Goal: Task Accomplishment & Management: Manage account settings

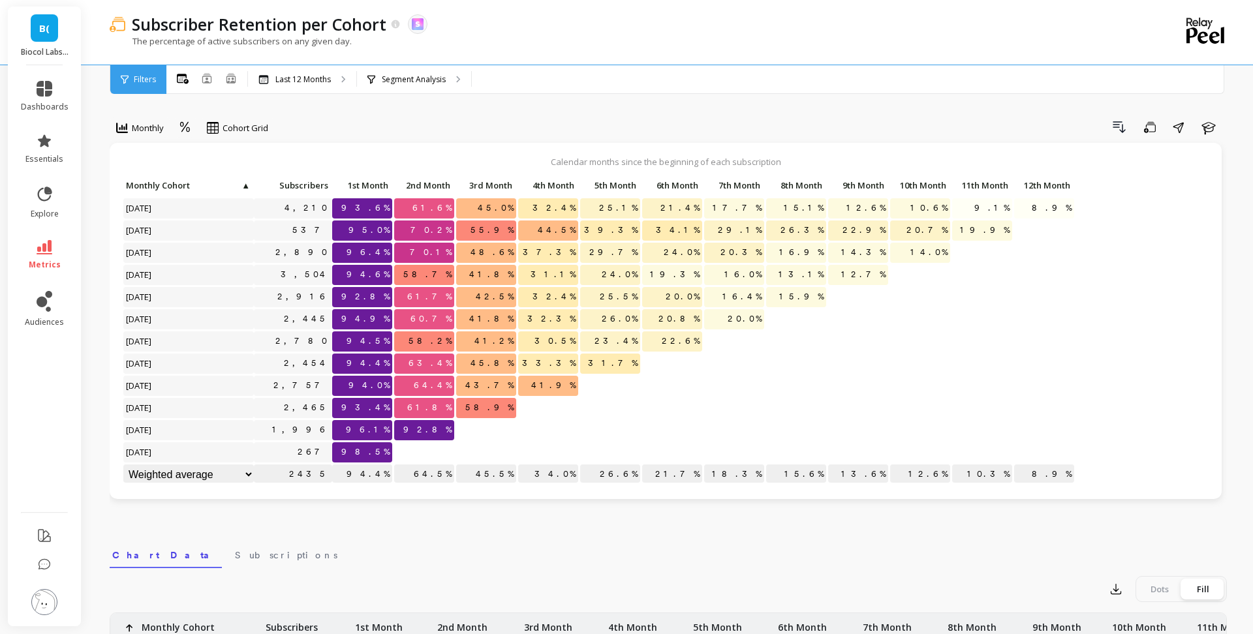
click at [45, 37] on link "B(" at bounding box center [44, 27] width 27 height 27
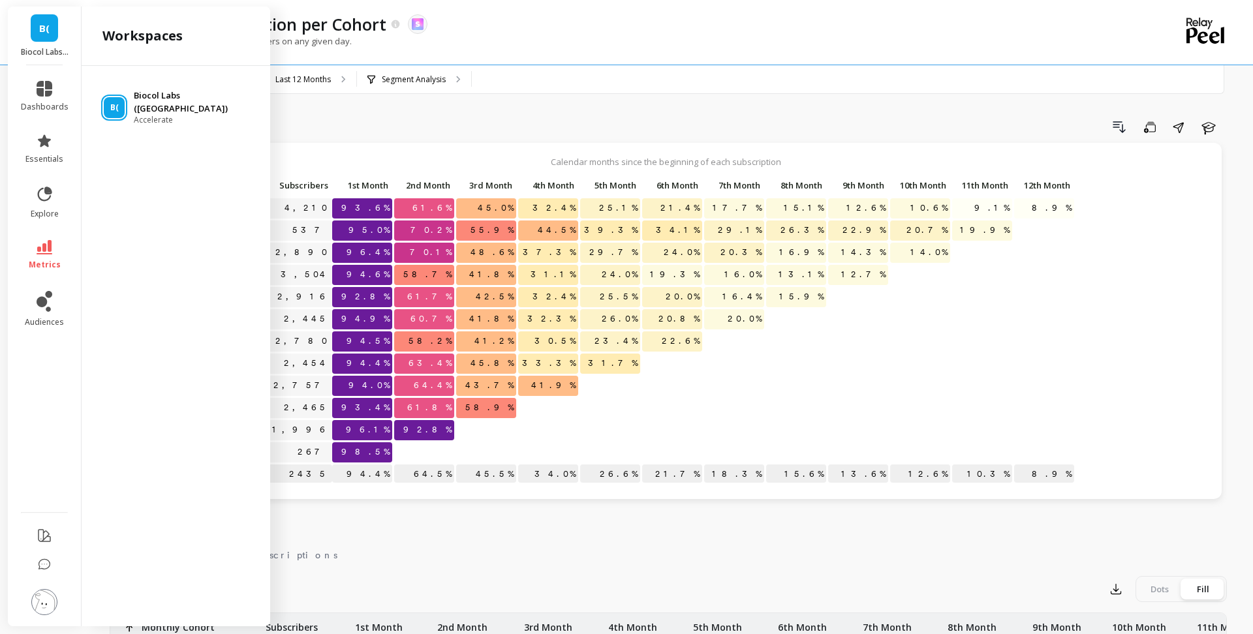
click at [160, 99] on p "Biocol Labs ([GEOGRAPHIC_DATA])" at bounding box center [196, 101] width 124 height 25
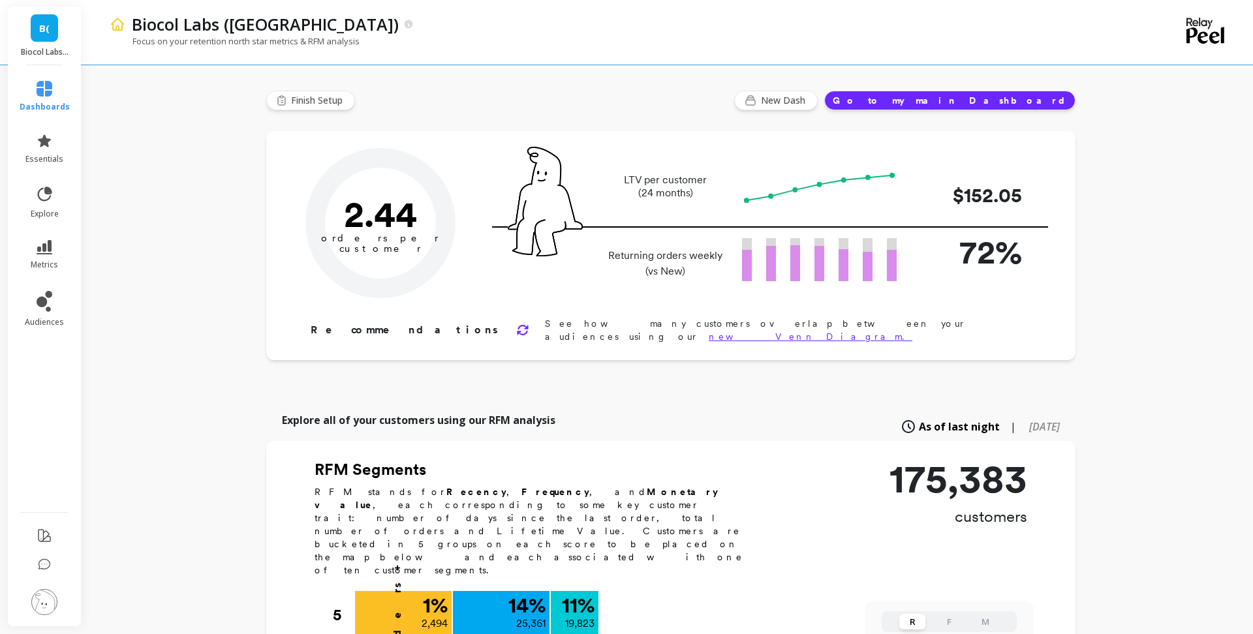
type input "Champions"
type input "19823"
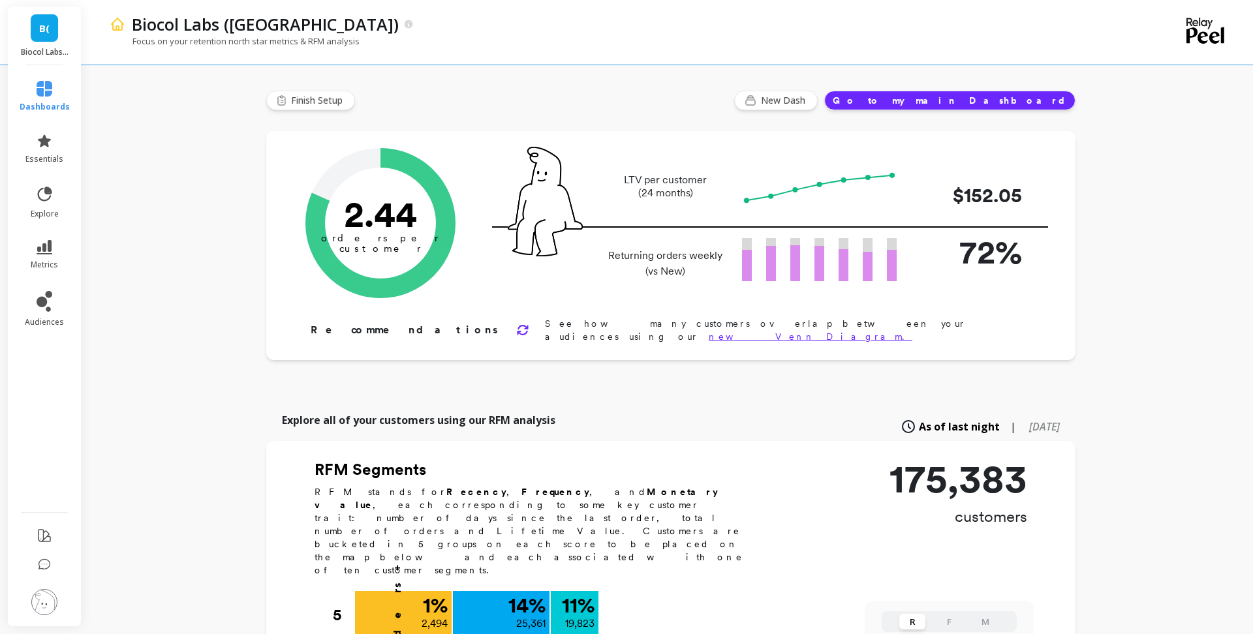
click at [44, 600] on img at bounding box center [44, 602] width 26 height 26
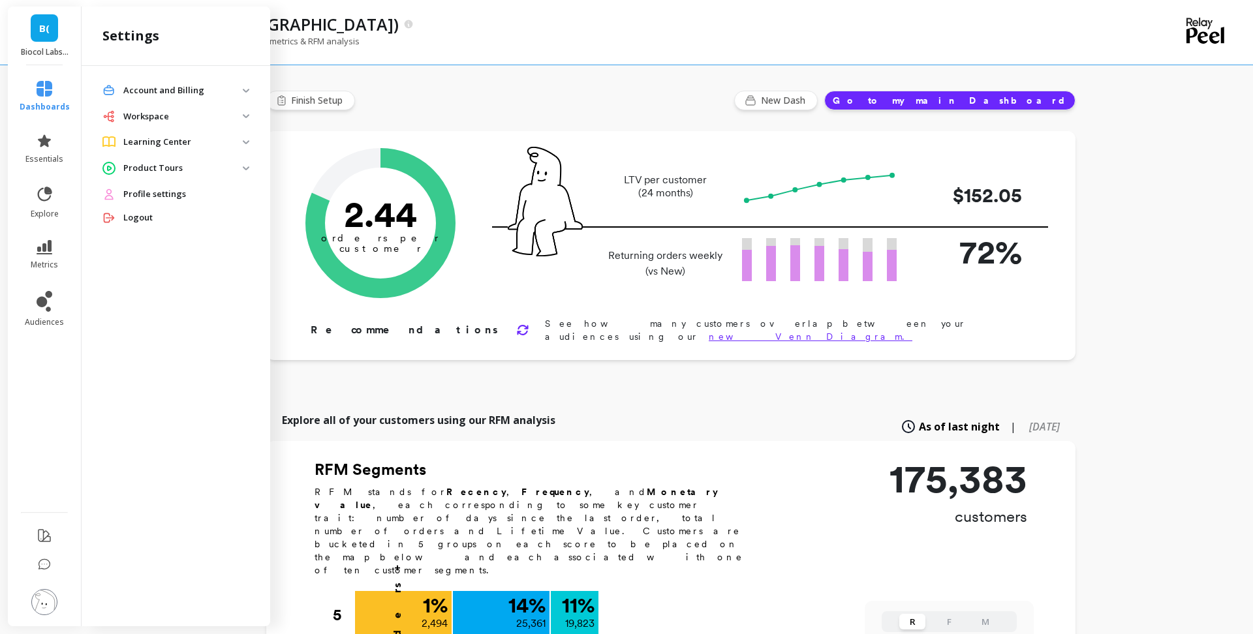
click at [174, 194] on span "Profile settings" at bounding box center [154, 194] width 63 height 13
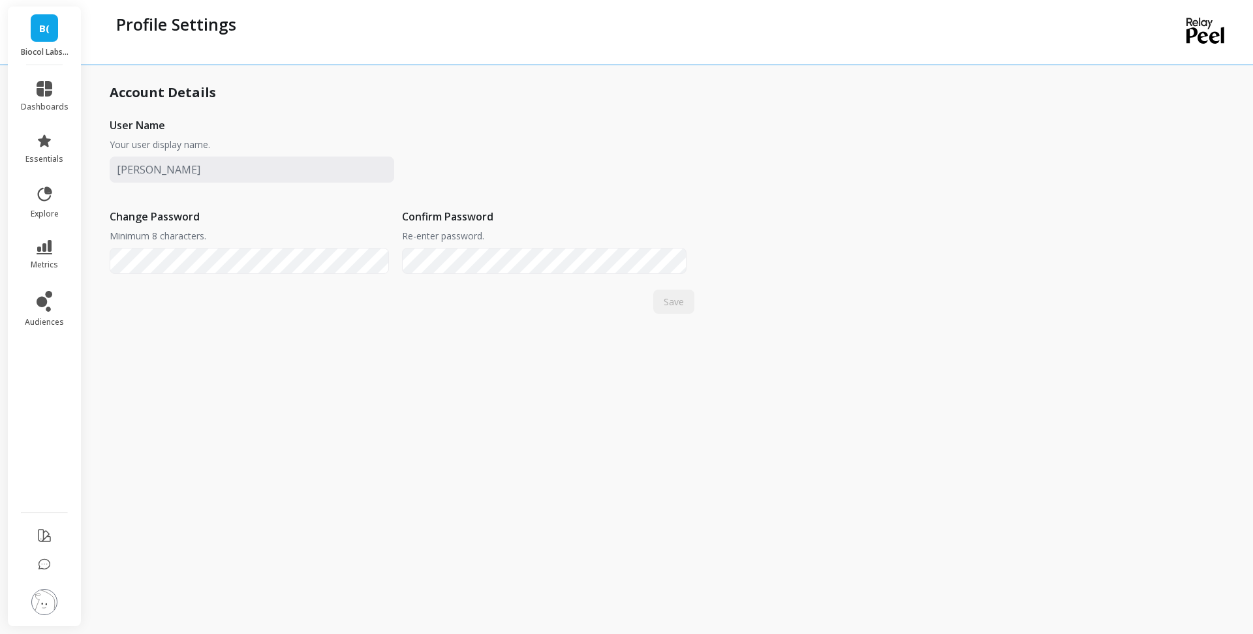
click at [44, 598] on img at bounding box center [44, 602] width 26 height 26
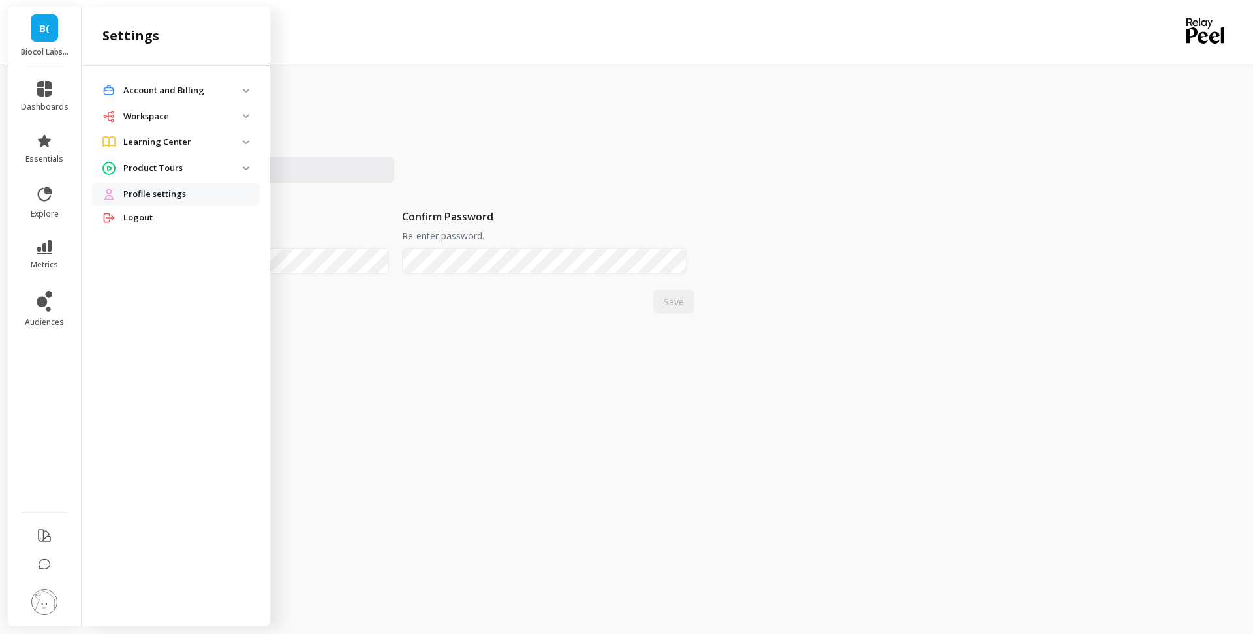
click at [245, 89] on img at bounding box center [246, 91] width 7 height 4
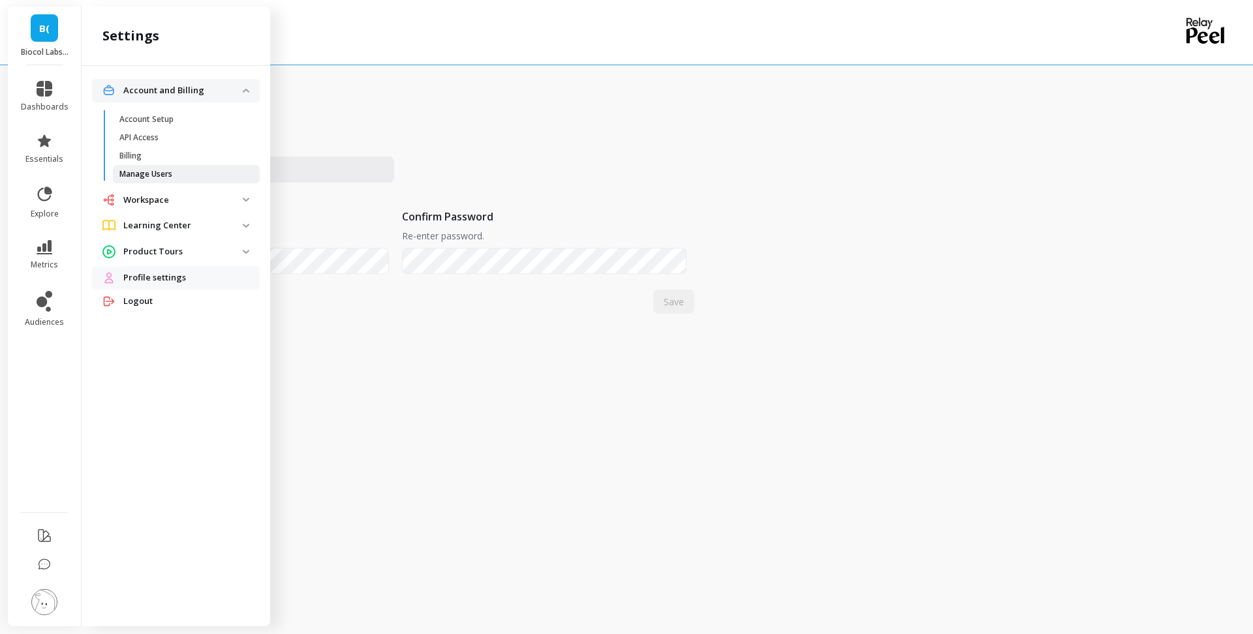
click at [161, 177] on p "Manage Users" at bounding box center [145, 174] width 53 height 10
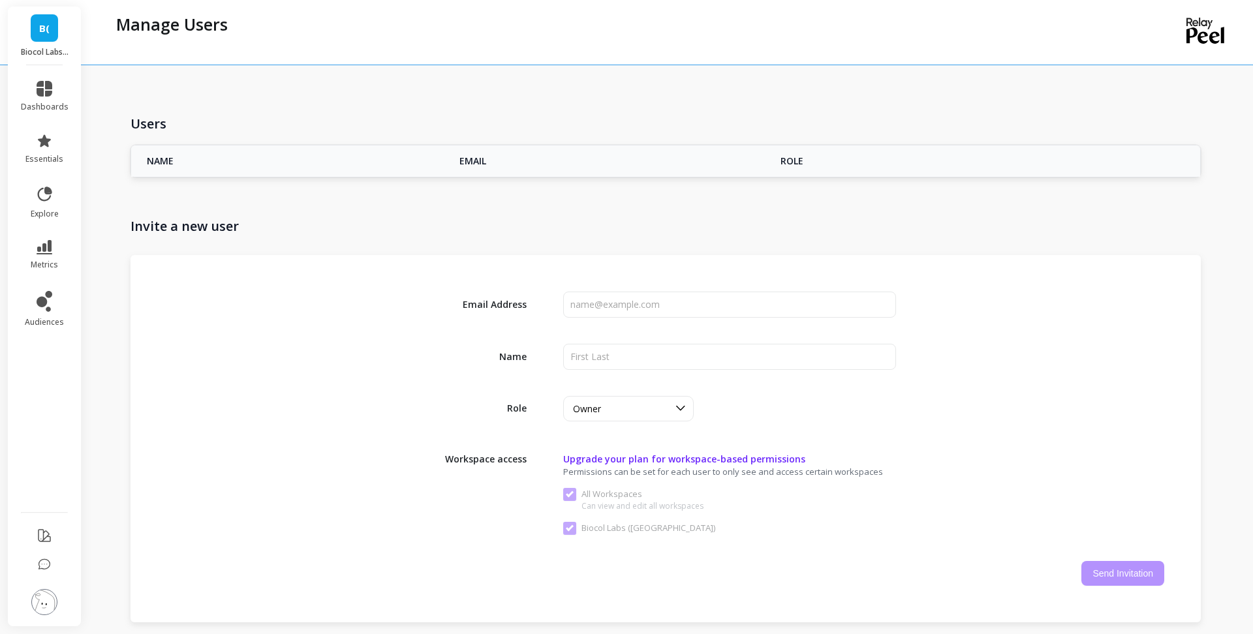
checkbox \(US\) "true"
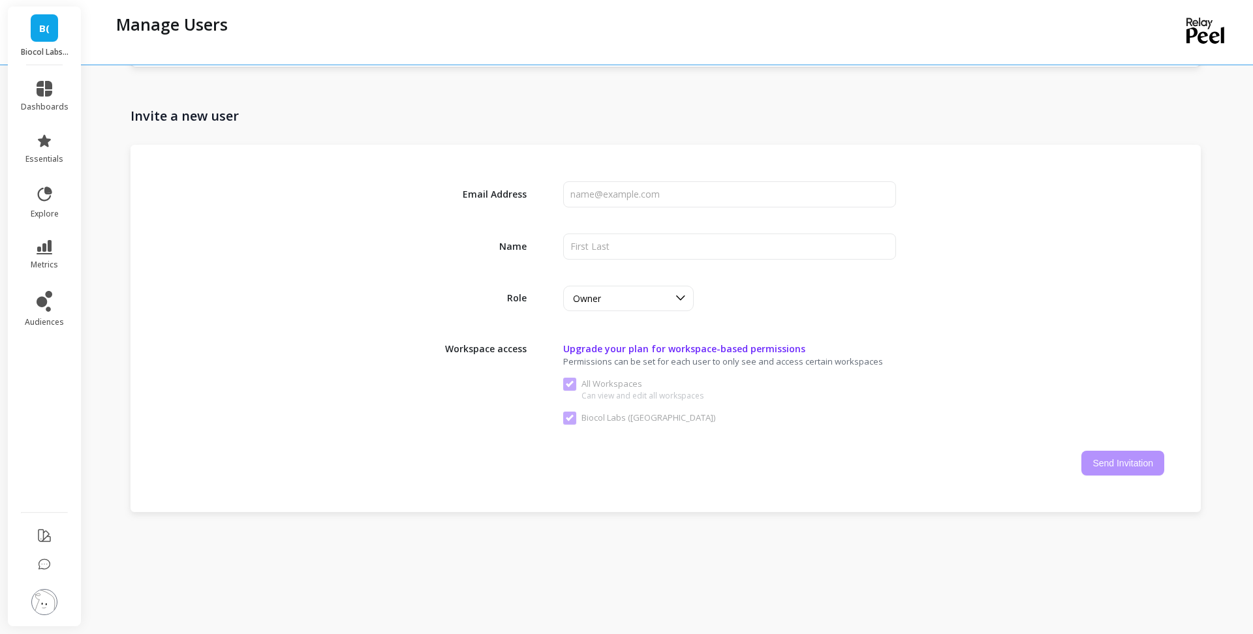
scroll to position [766, 0]
click at [723, 202] on input "input" at bounding box center [729, 196] width 332 height 26
type input "[PERSON_NAME][EMAIL_ADDRESS][DOMAIN_NAME]"
click at [726, 245] on input "input" at bounding box center [729, 249] width 332 height 26
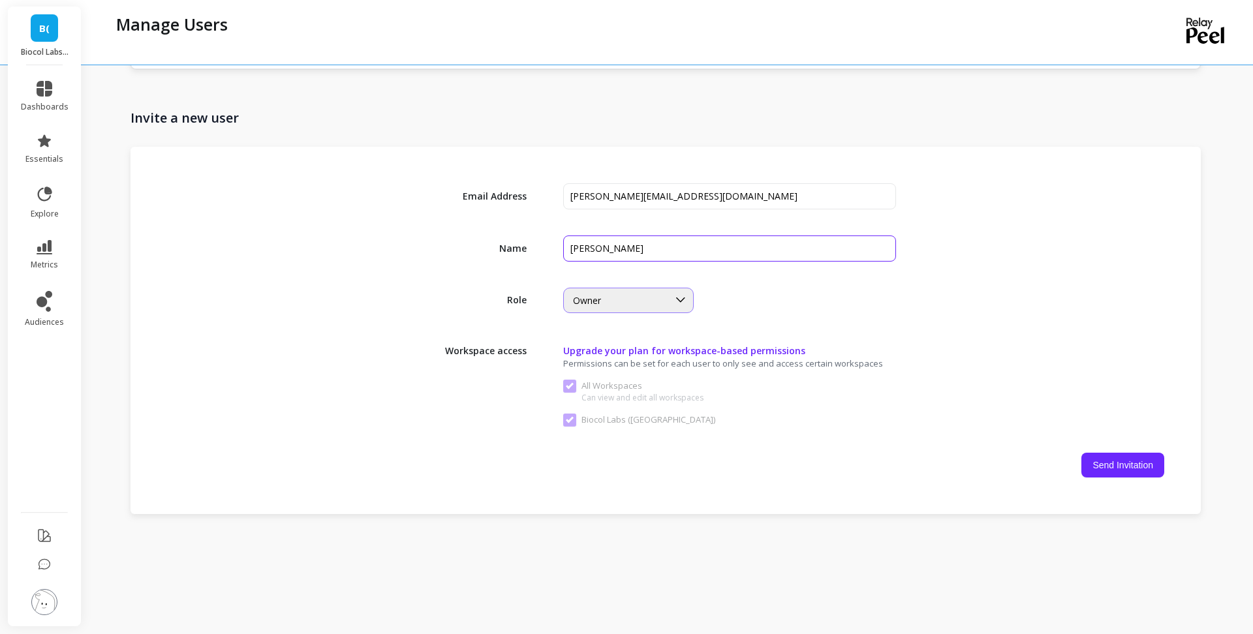
type input "[PERSON_NAME]"
click at [665, 312] on div "Owner" at bounding box center [628, 300] width 130 height 25
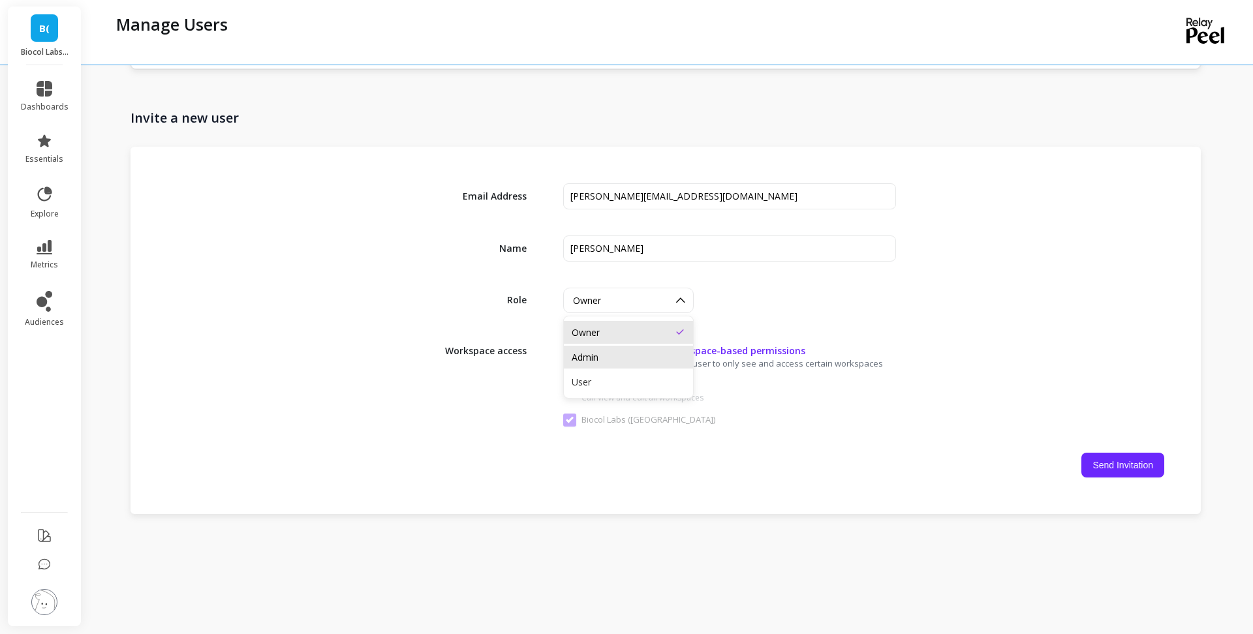
click at [664, 348] on div "Admin" at bounding box center [628, 357] width 129 height 23
click at [1110, 474] on button "Send Invitation" at bounding box center [1122, 465] width 83 height 25
checkbox Workspaces "false"
checkbox \(US\) "false"
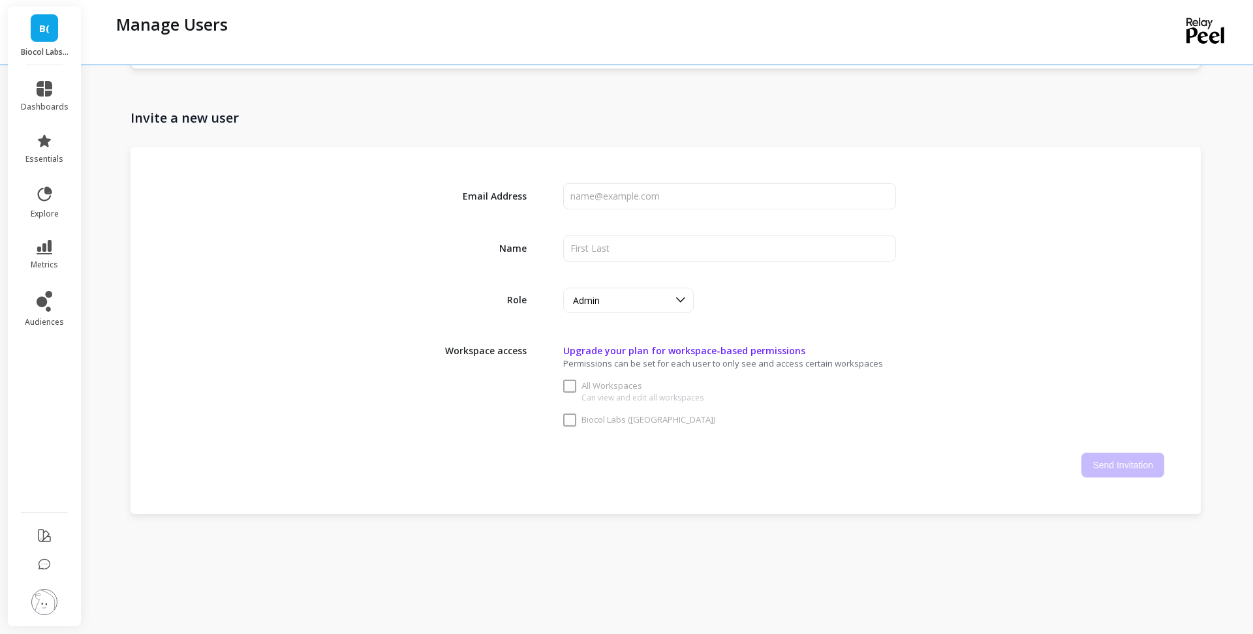
checkbox Workspaces "true"
checkbox \(US\) "true"
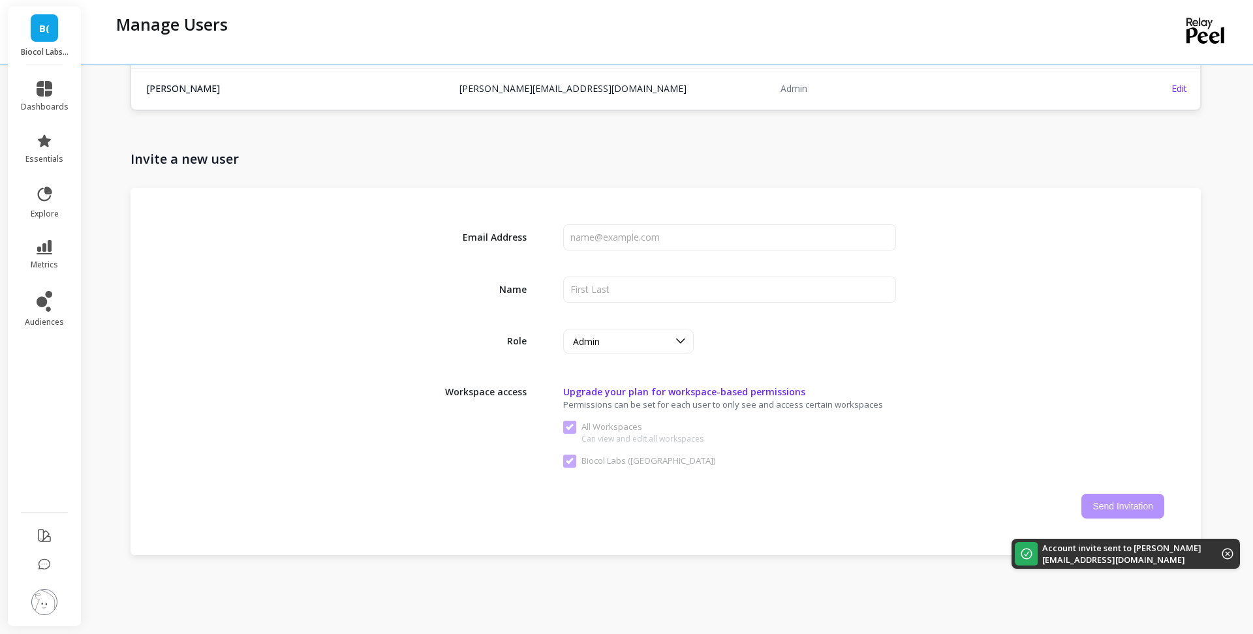
scroll to position [0, 0]
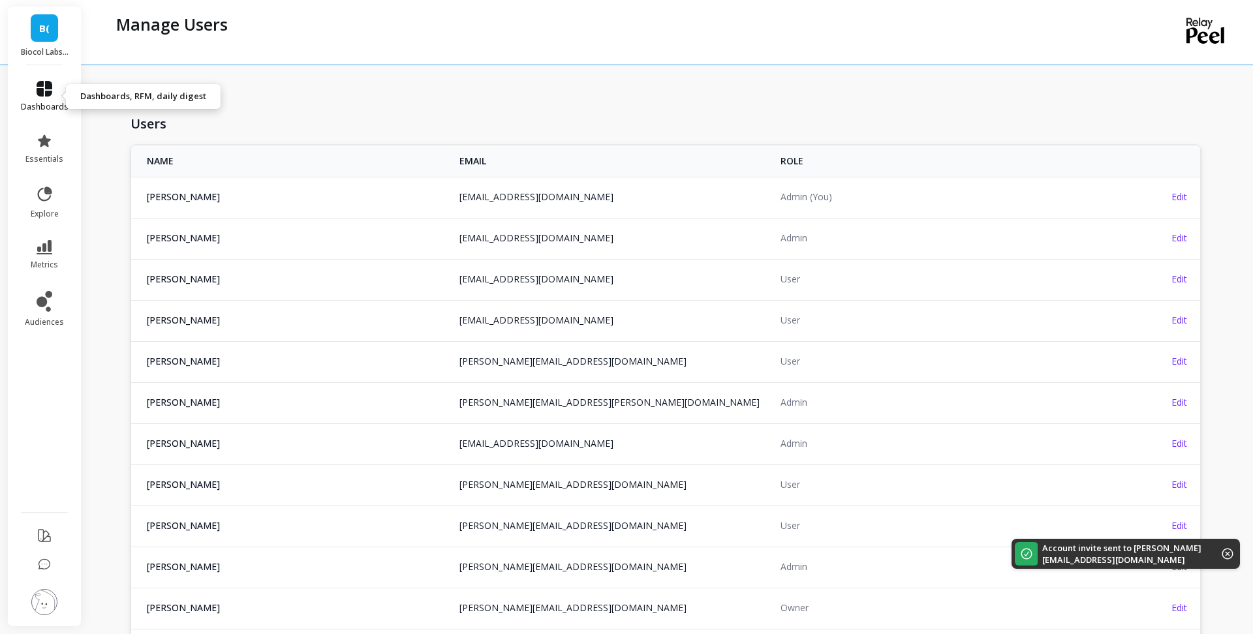
click at [41, 83] on icon at bounding box center [45, 89] width 16 height 16
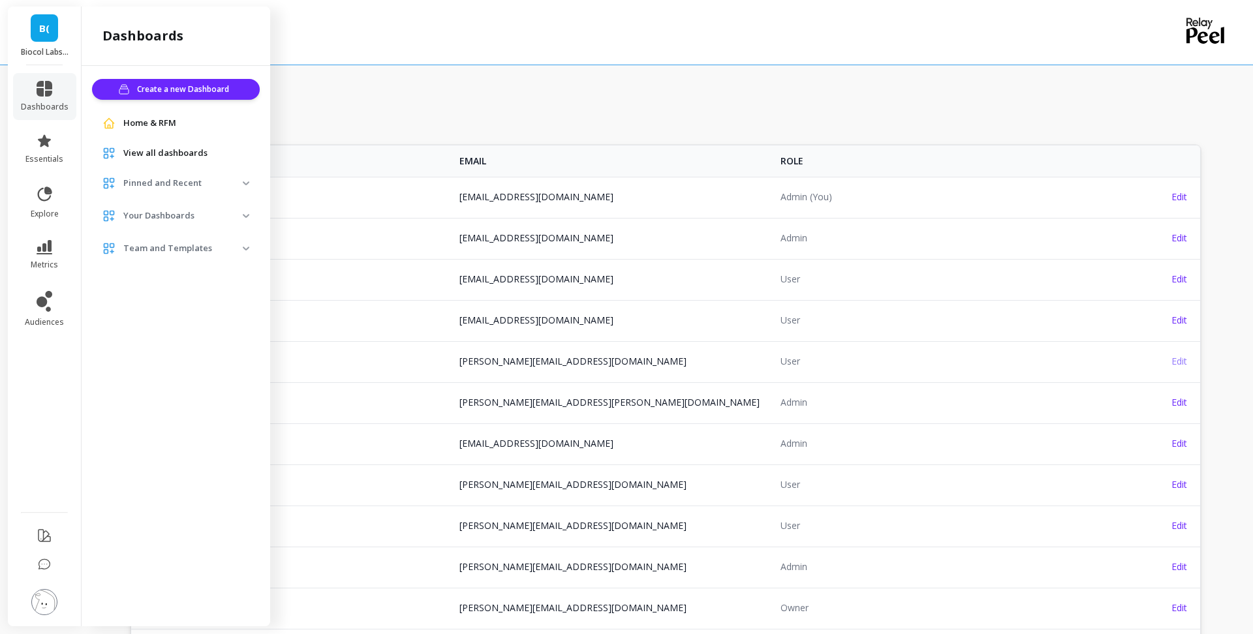
click at [1184, 364] on span "Edit" at bounding box center [1179, 361] width 16 height 12
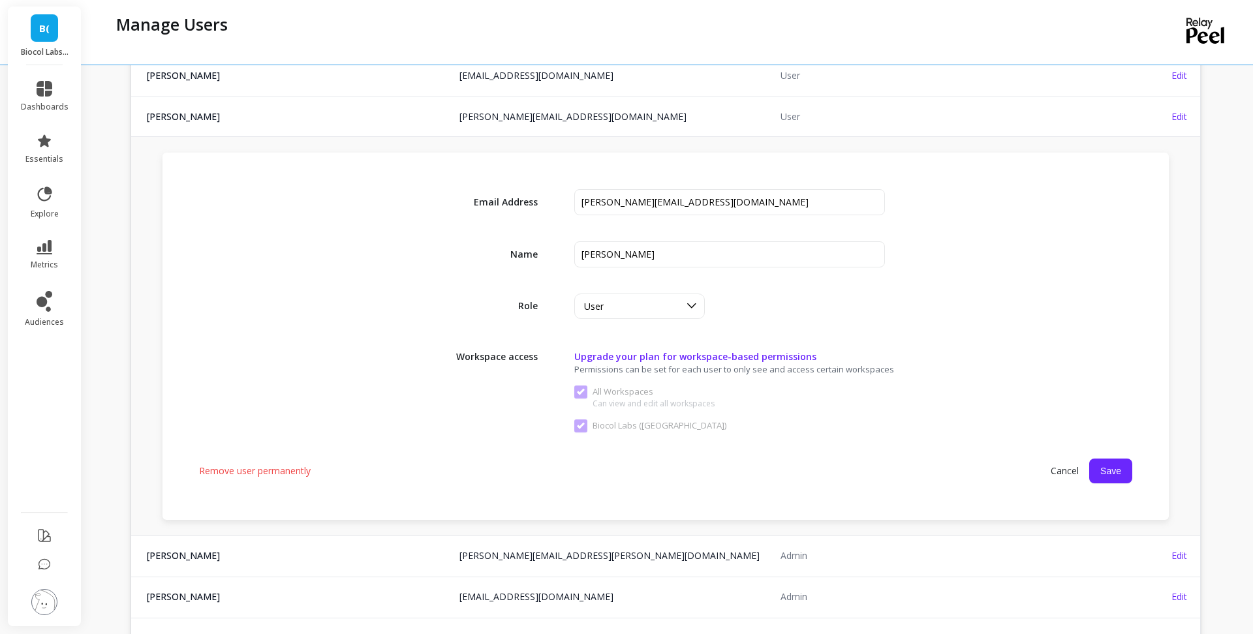
scroll to position [256, 0]
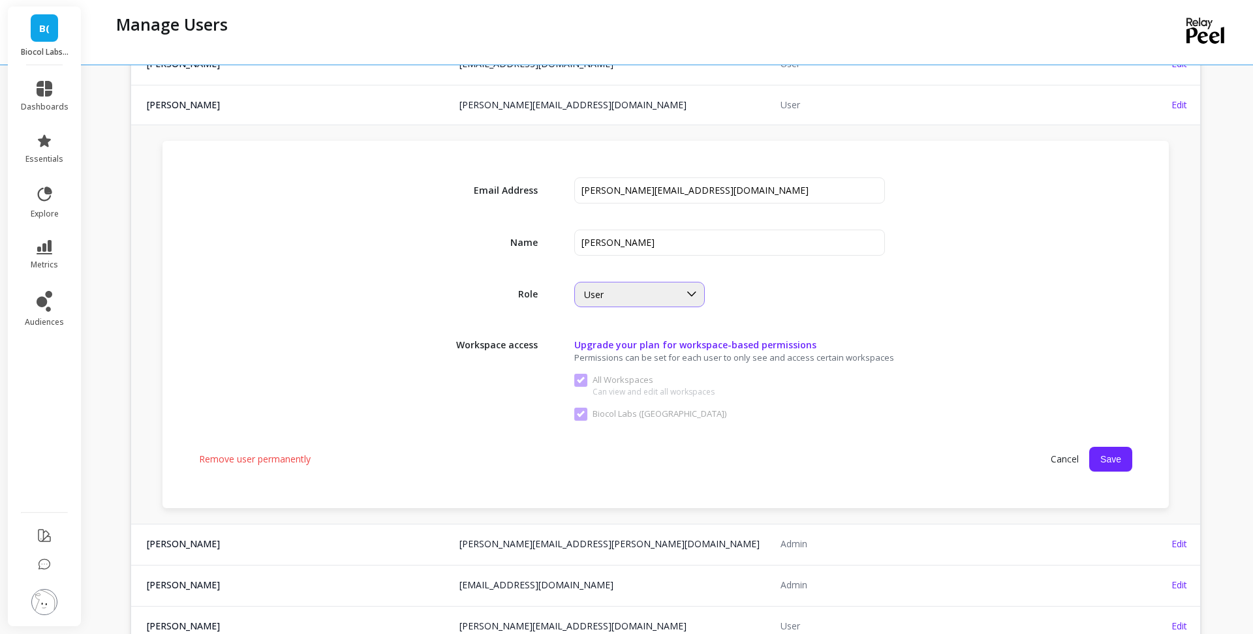
click at [643, 282] on div "User" at bounding box center [639, 294] width 130 height 25
click at [1056, 455] on span "Cancel" at bounding box center [1064, 459] width 49 height 23
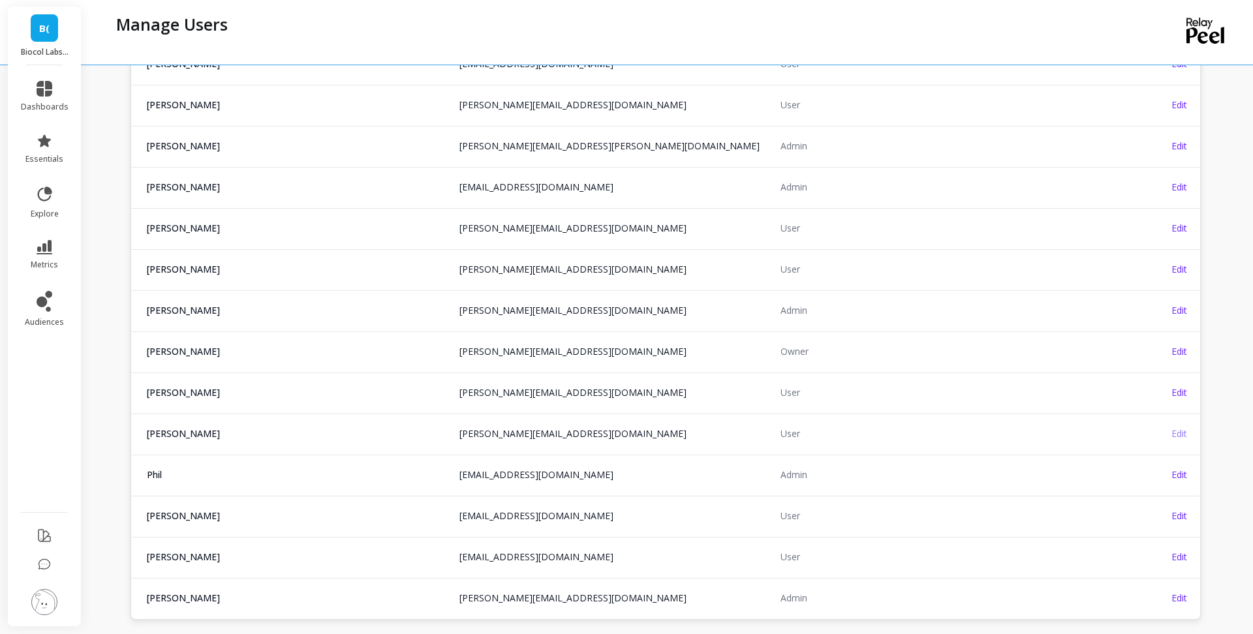
click at [1173, 439] on span "Edit" at bounding box center [1179, 433] width 16 height 12
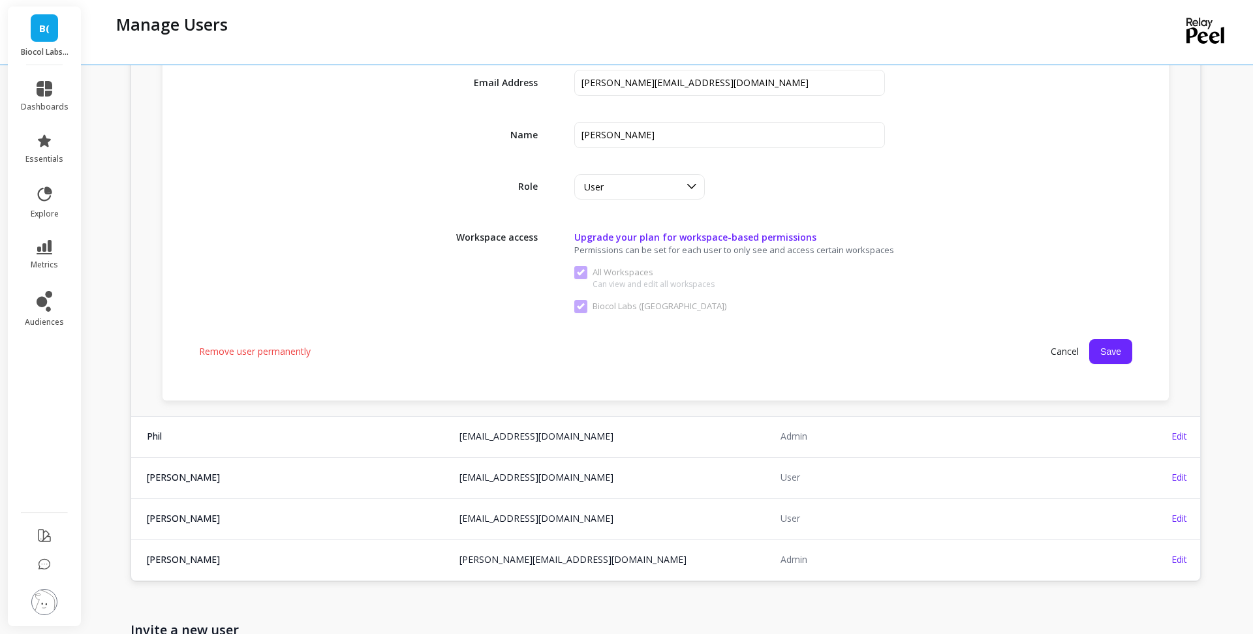
scroll to position [694, 0]
click at [264, 353] on span "Remove user permanently" at bounding box center [255, 351] width 112 height 13
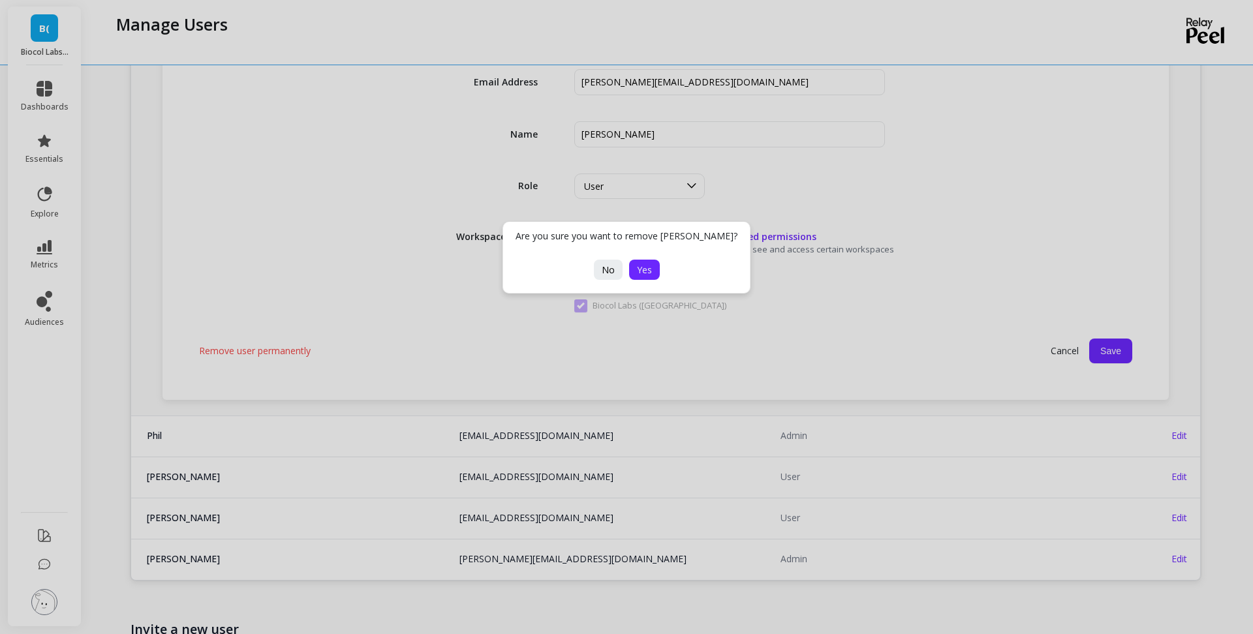
click at [651, 271] on button "Yes" at bounding box center [644, 270] width 31 height 20
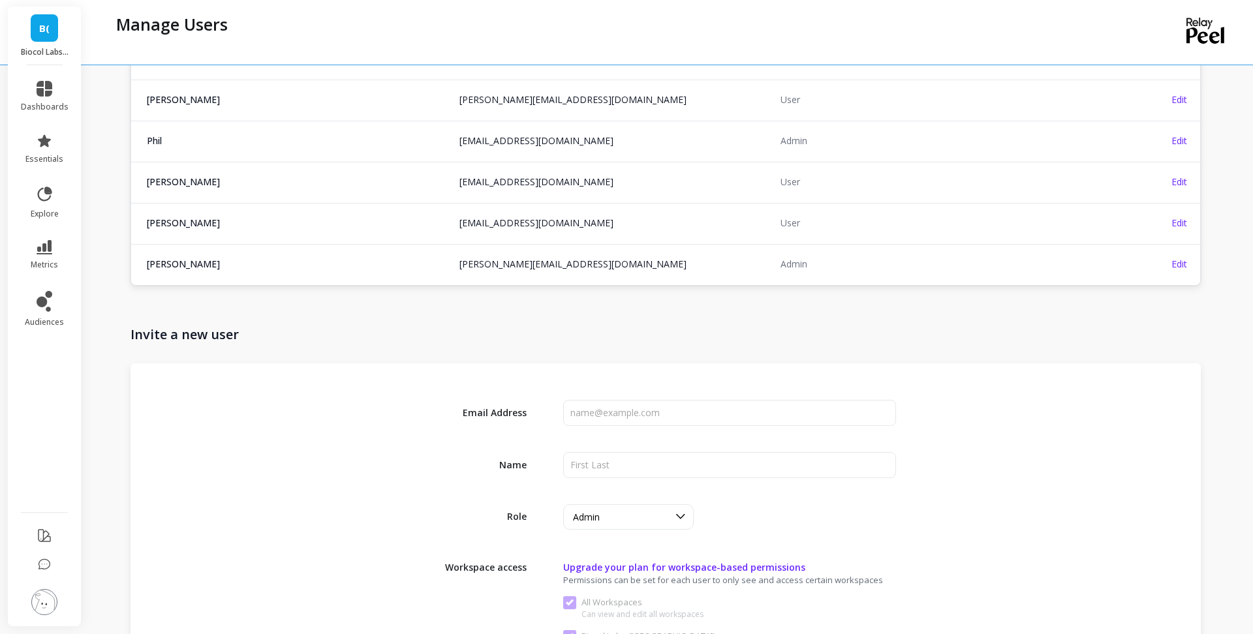
scroll to position [548, 0]
click at [1176, 178] on span "Edit" at bounding box center [1179, 183] width 16 height 12
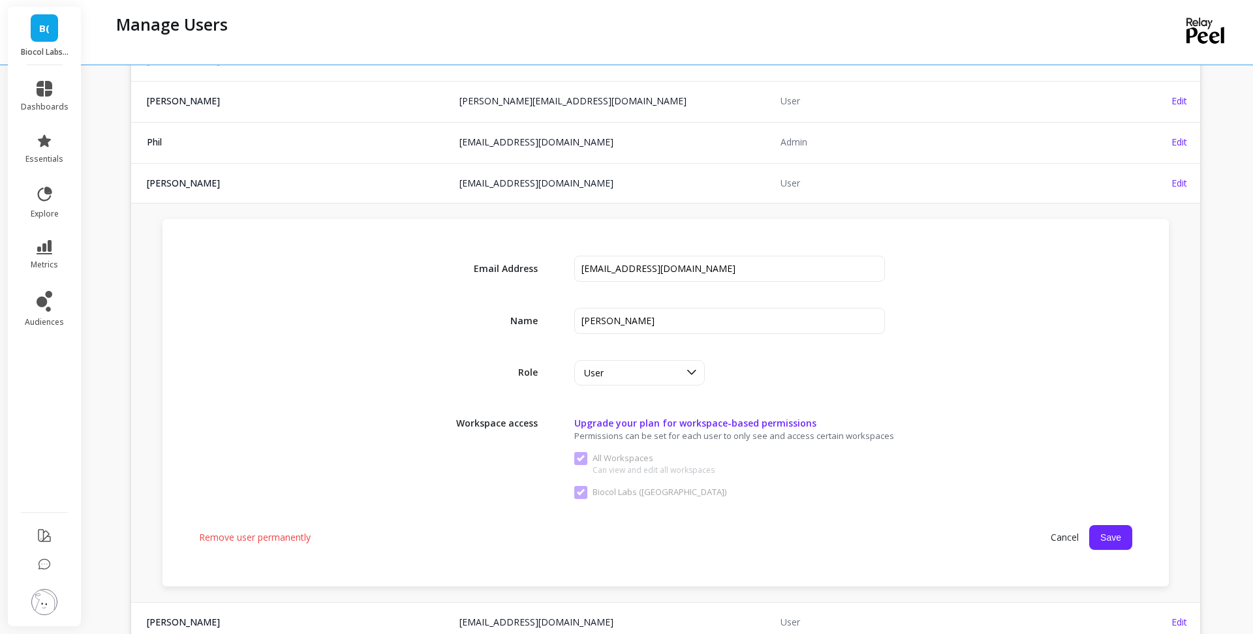
click at [287, 536] on span "Remove user permanently" at bounding box center [255, 537] width 112 height 13
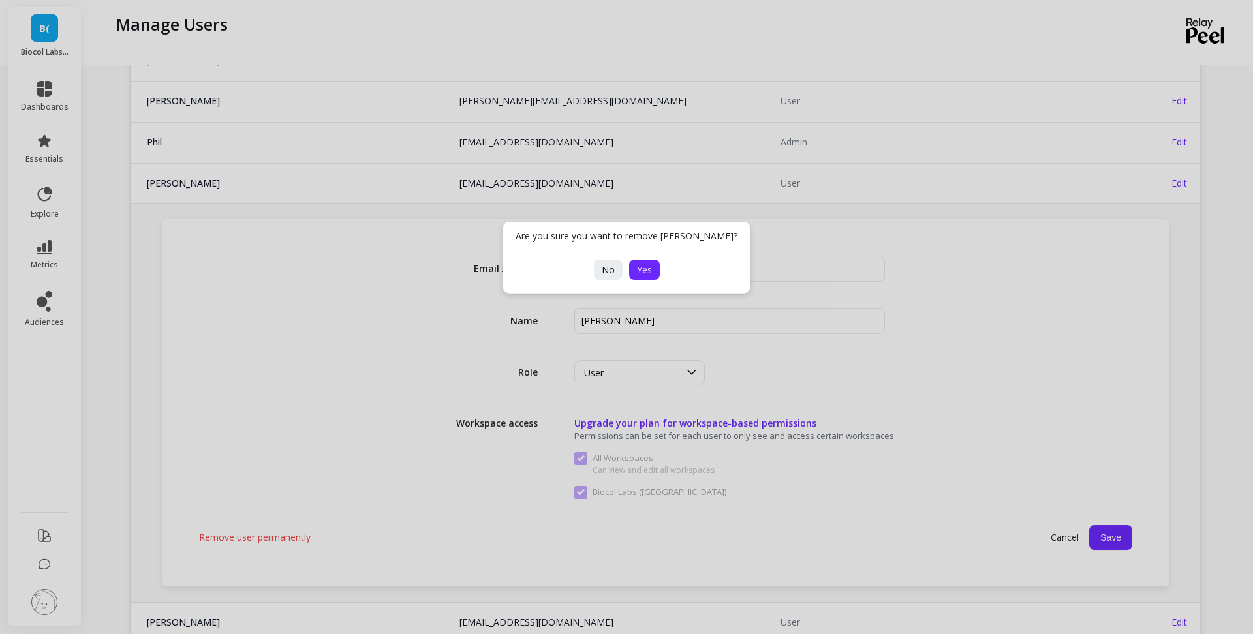
click at [644, 270] on span "Yes" at bounding box center [644, 270] width 15 height 12
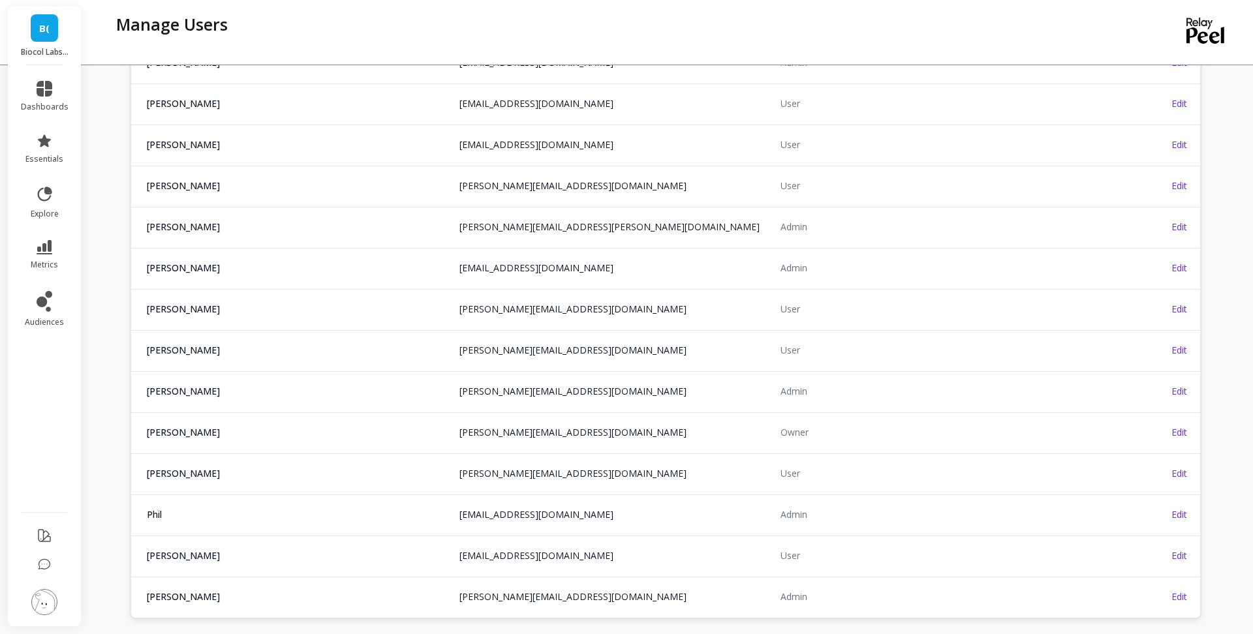
scroll to position [172, 0]
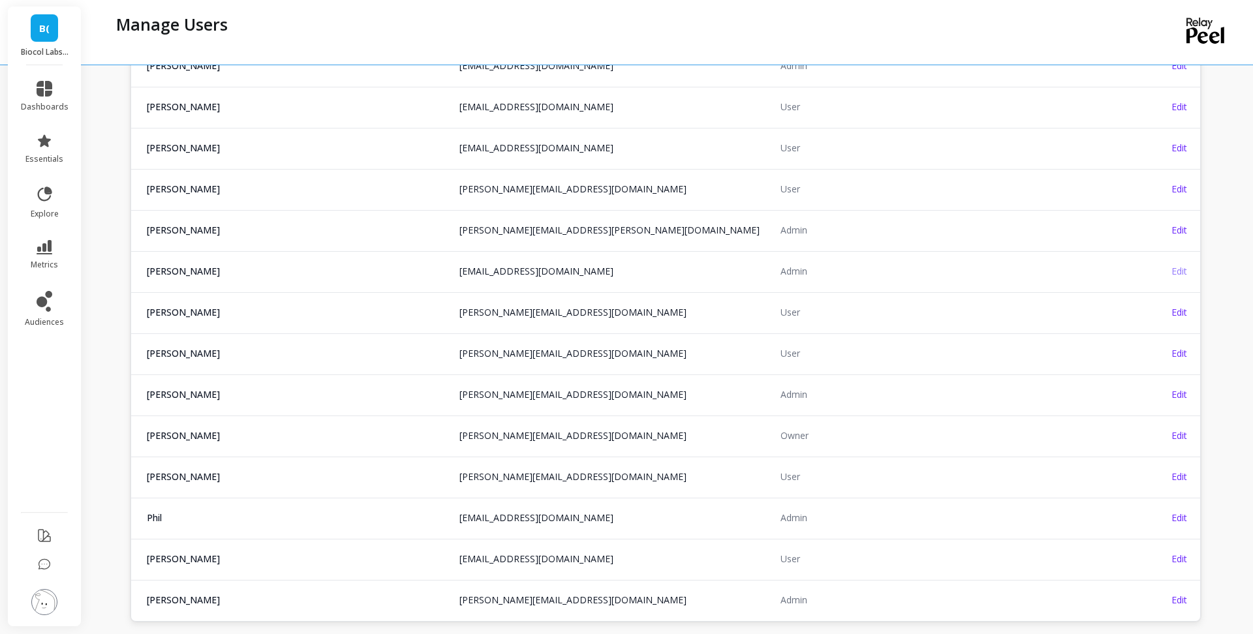
click at [1184, 269] on span "Edit" at bounding box center [1179, 271] width 16 height 12
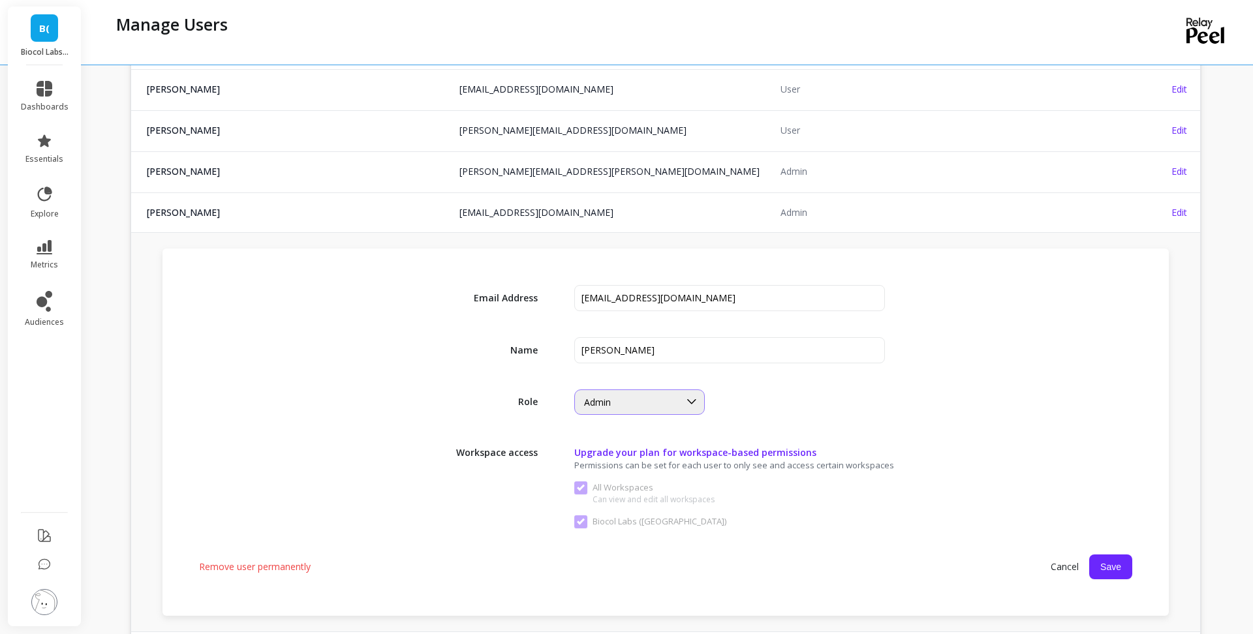
scroll to position [248, 0]
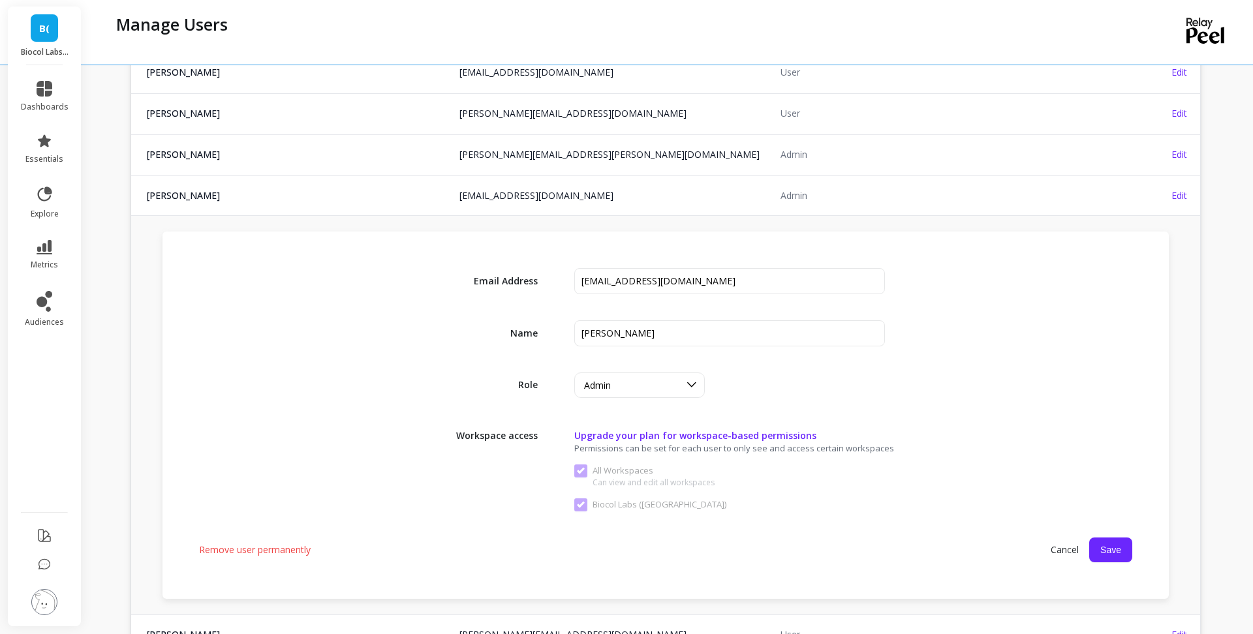
click at [287, 546] on span "Remove user permanently" at bounding box center [255, 550] width 112 height 13
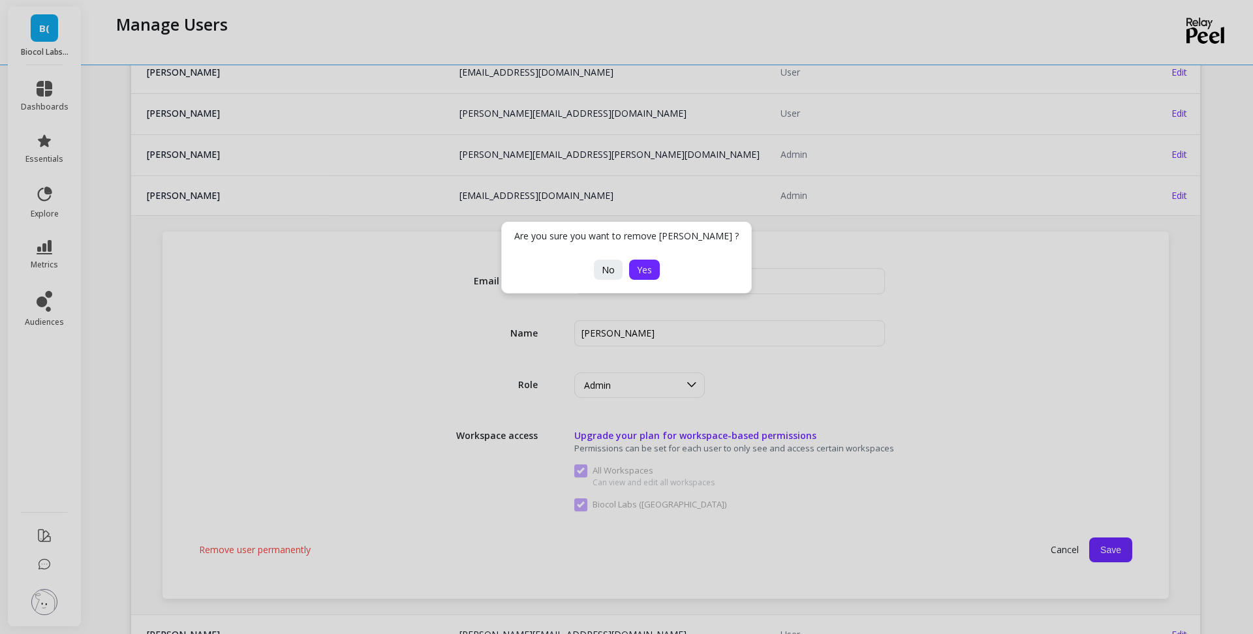
click at [651, 273] on button "Yes" at bounding box center [644, 270] width 31 height 20
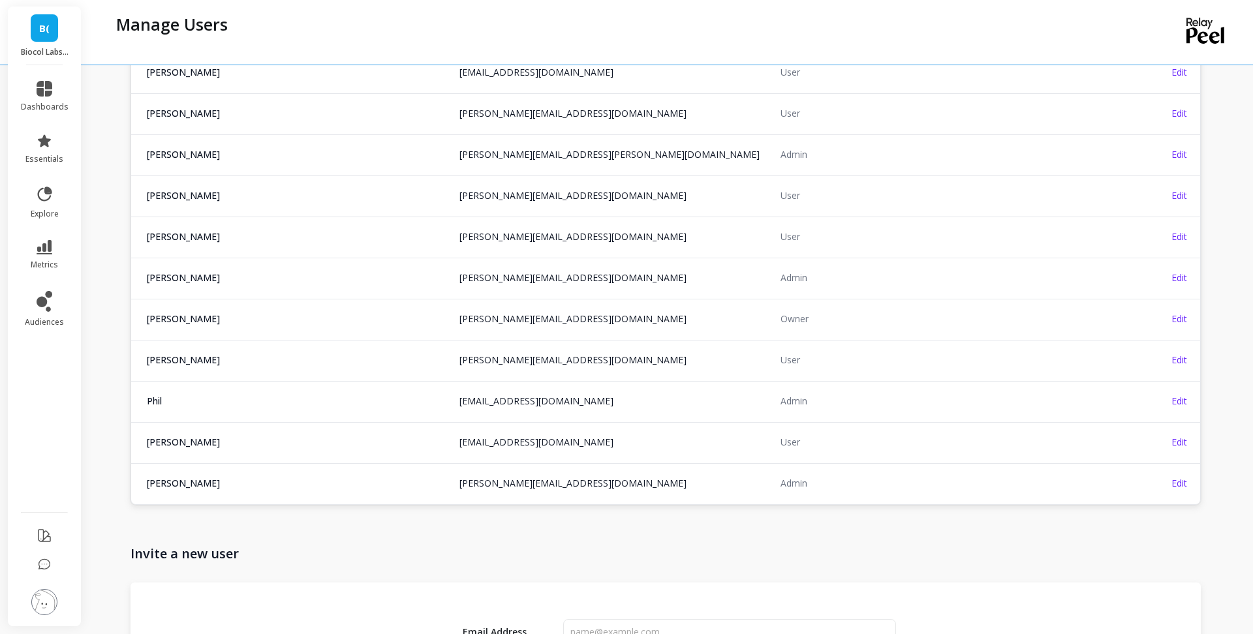
click at [1187, 114] on td "Edit" at bounding box center [1146, 113] width 107 height 40
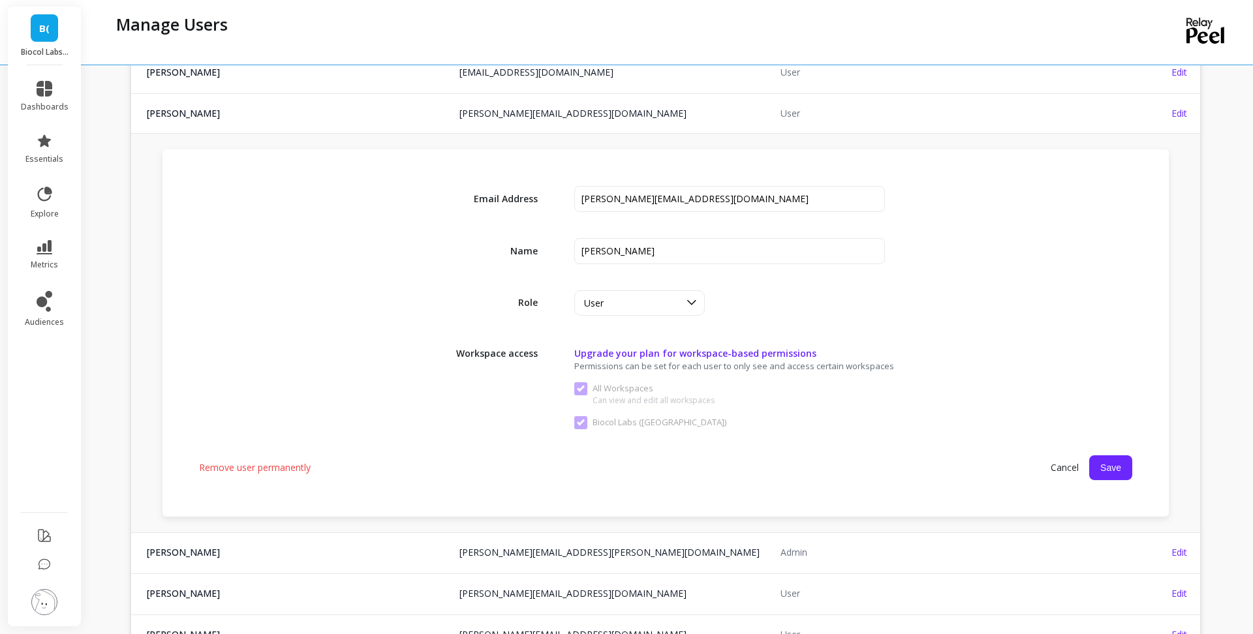
click at [255, 470] on span "Remove user permanently" at bounding box center [255, 467] width 112 height 13
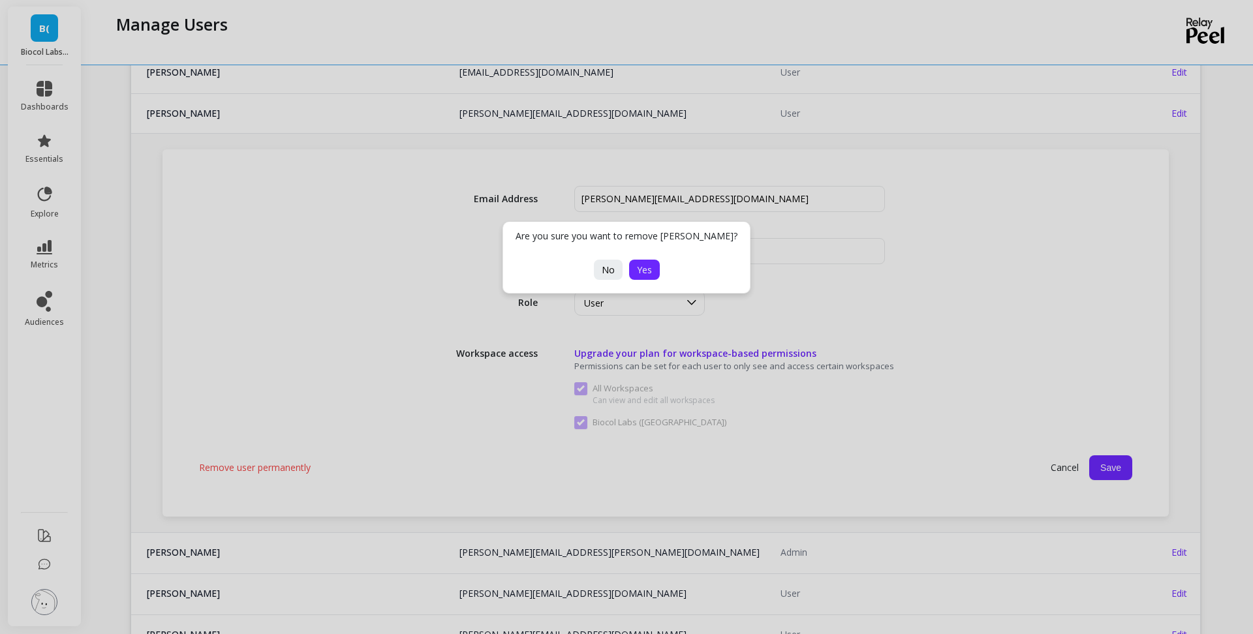
click at [649, 266] on span "Yes" at bounding box center [644, 270] width 15 height 12
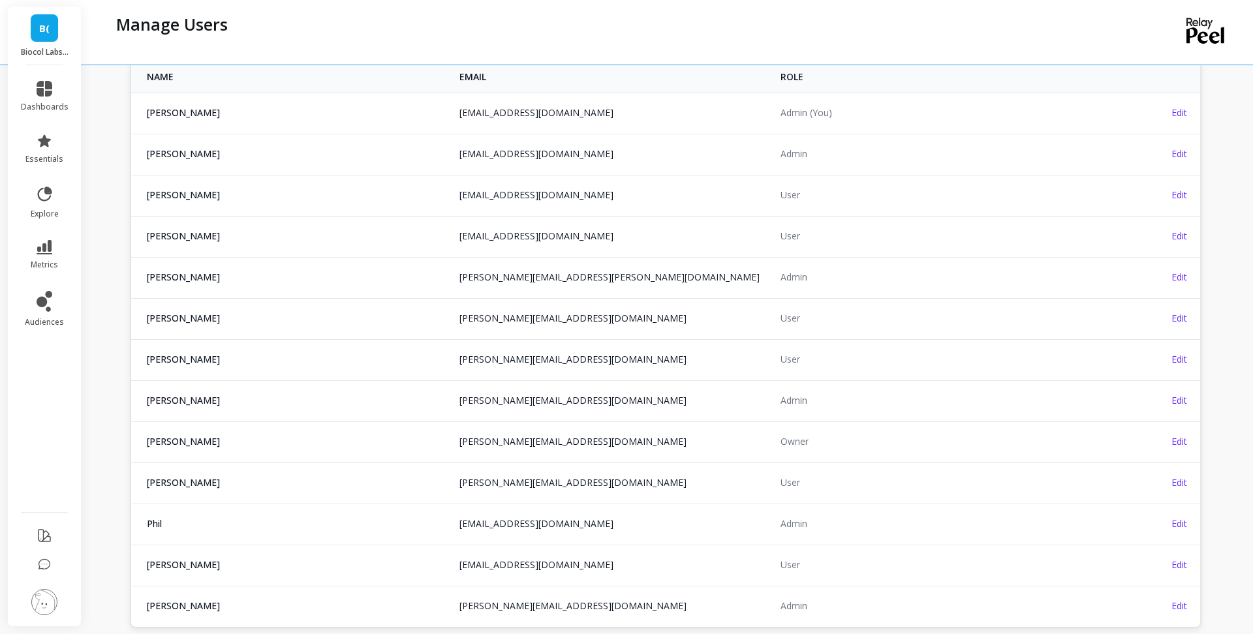
scroll to position [83, 0]
click at [1175, 193] on span "Edit" at bounding box center [1179, 196] width 16 height 12
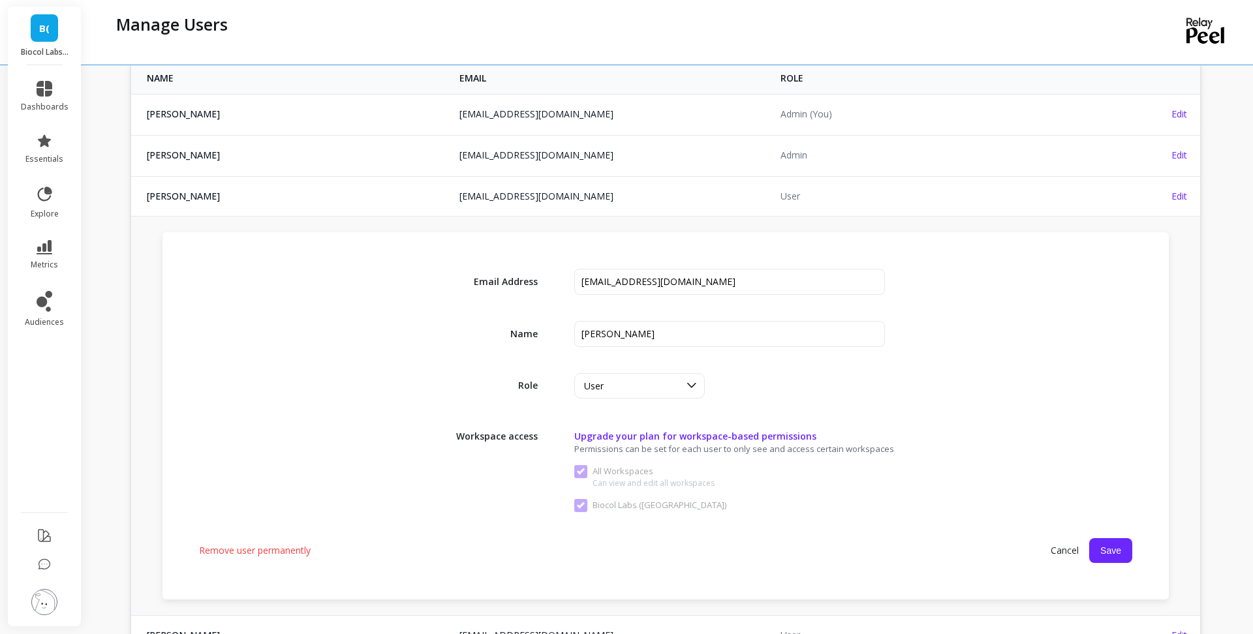
click at [275, 552] on span "Remove user permanently" at bounding box center [255, 550] width 112 height 13
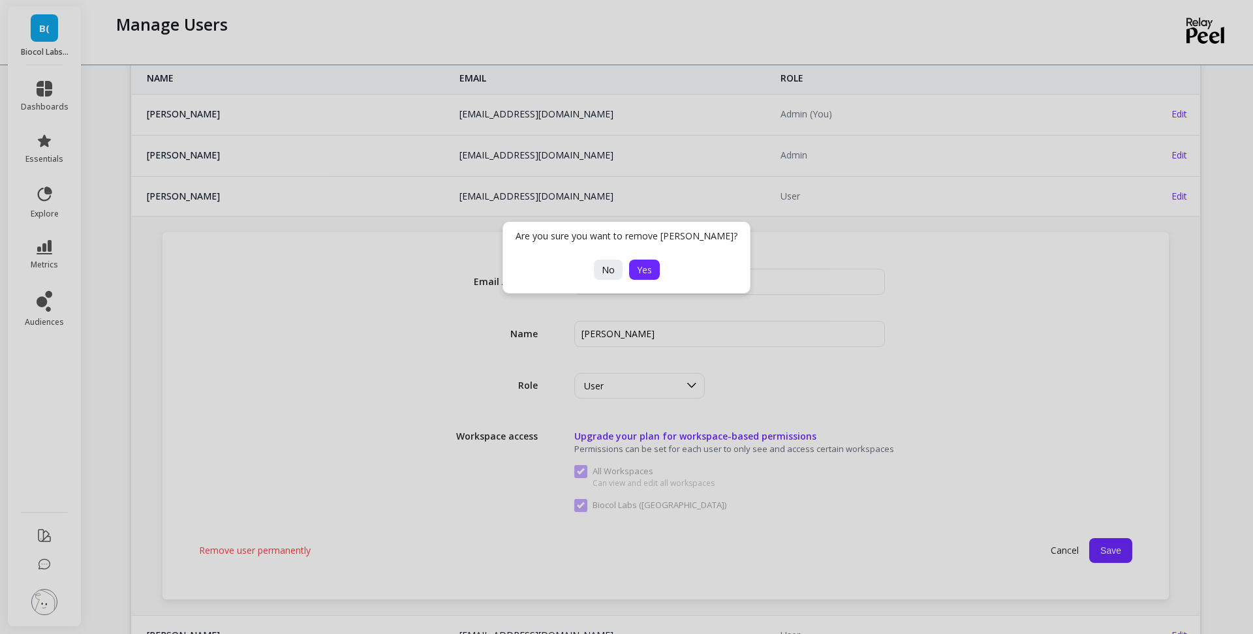
click at [647, 274] on span "Yes" at bounding box center [644, 270] width 15 height 12
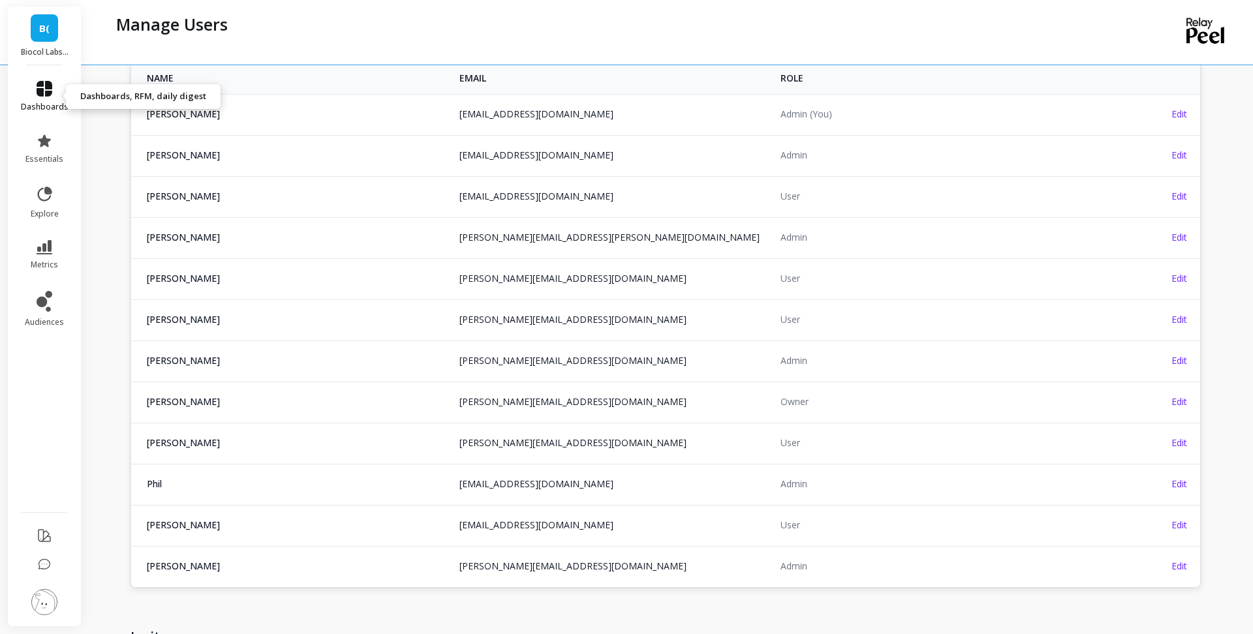
click at [42, 94] on icon at bounding box center [45, 89] width 16 height 16
